Goal: Transaction & Acquisition: Subscribe to service/newsletter

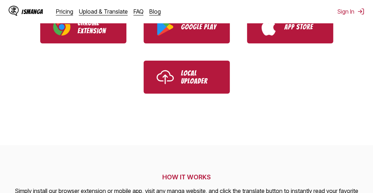
scroll to position [206, 0]
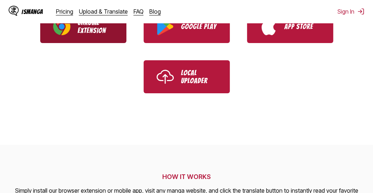
click at [119, 31] on link "Chrome Extension" at bounding box center [83, 26] width 86 height 33
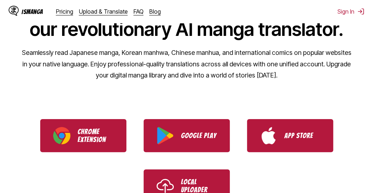
scroll to position [89, 0]
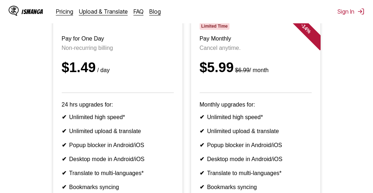
scroll to position [80, 0]
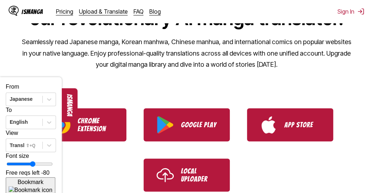
scroll to position [110, 0]
